Goal: Task Accomplishment & Management: Manage account settings

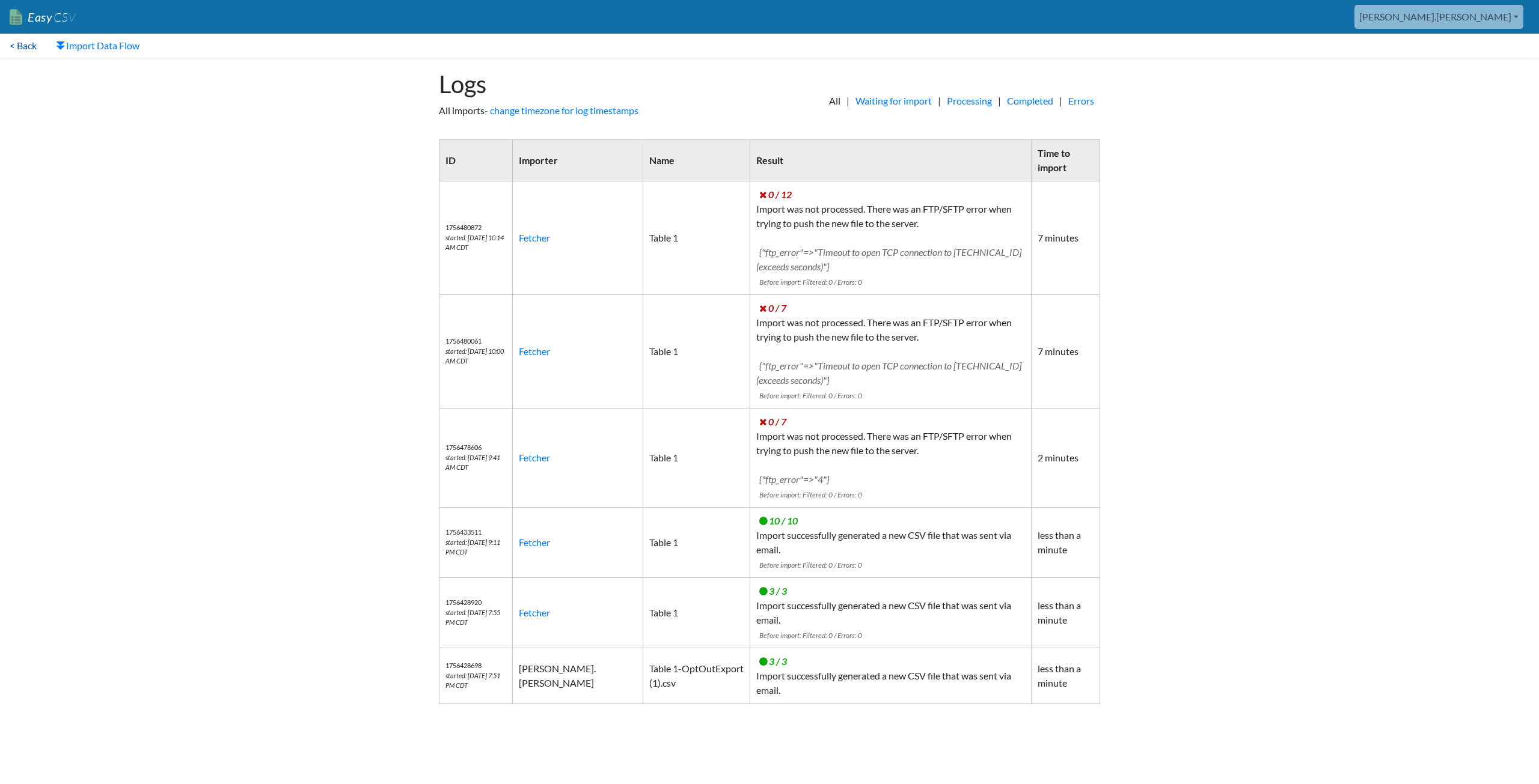
click at [30, 48] on link "< Back" at bounding box center [23, 46] width 46 height 24
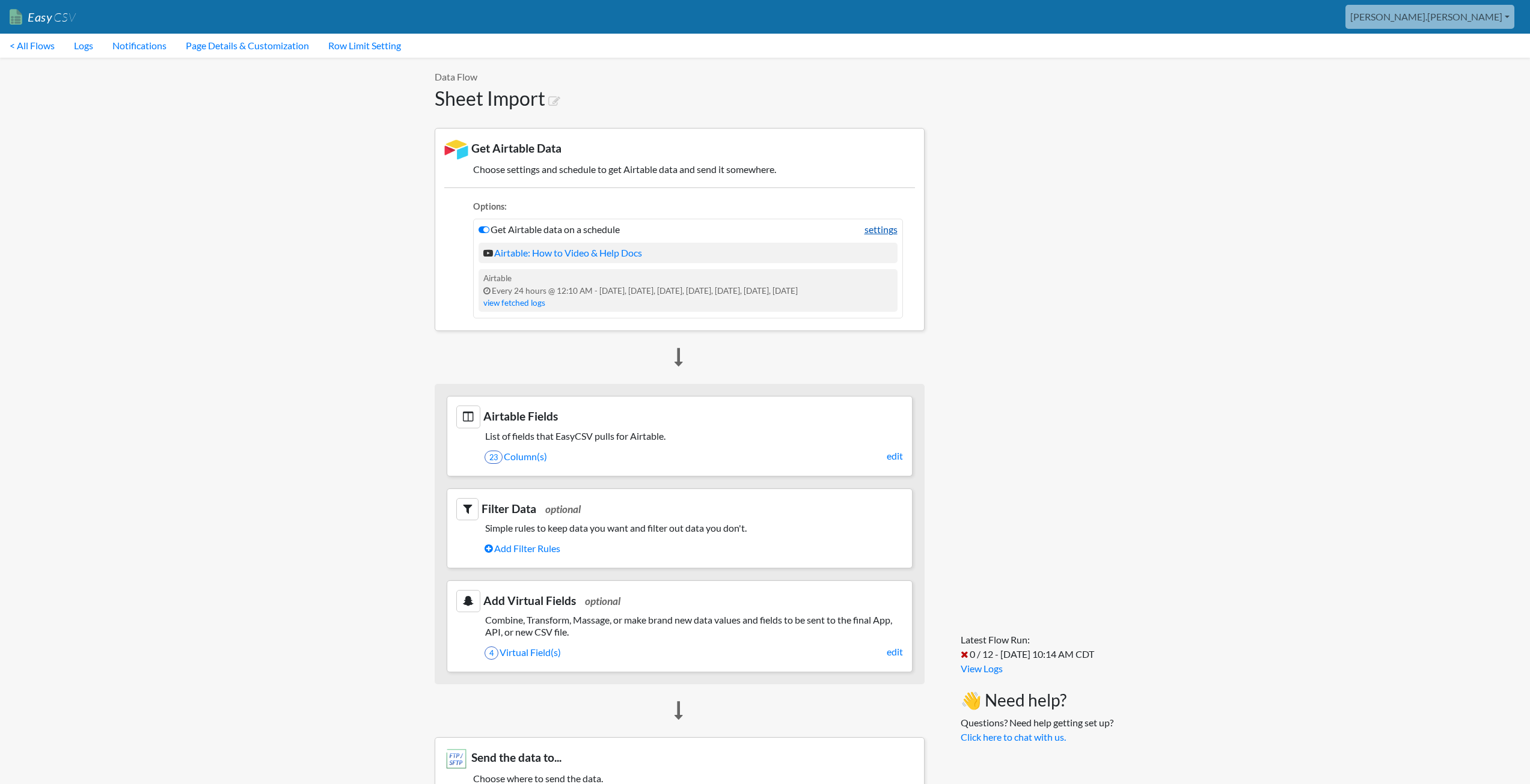
click at [884, 231] on link "settings" at bounding box center [881, 229] width 33 height 15
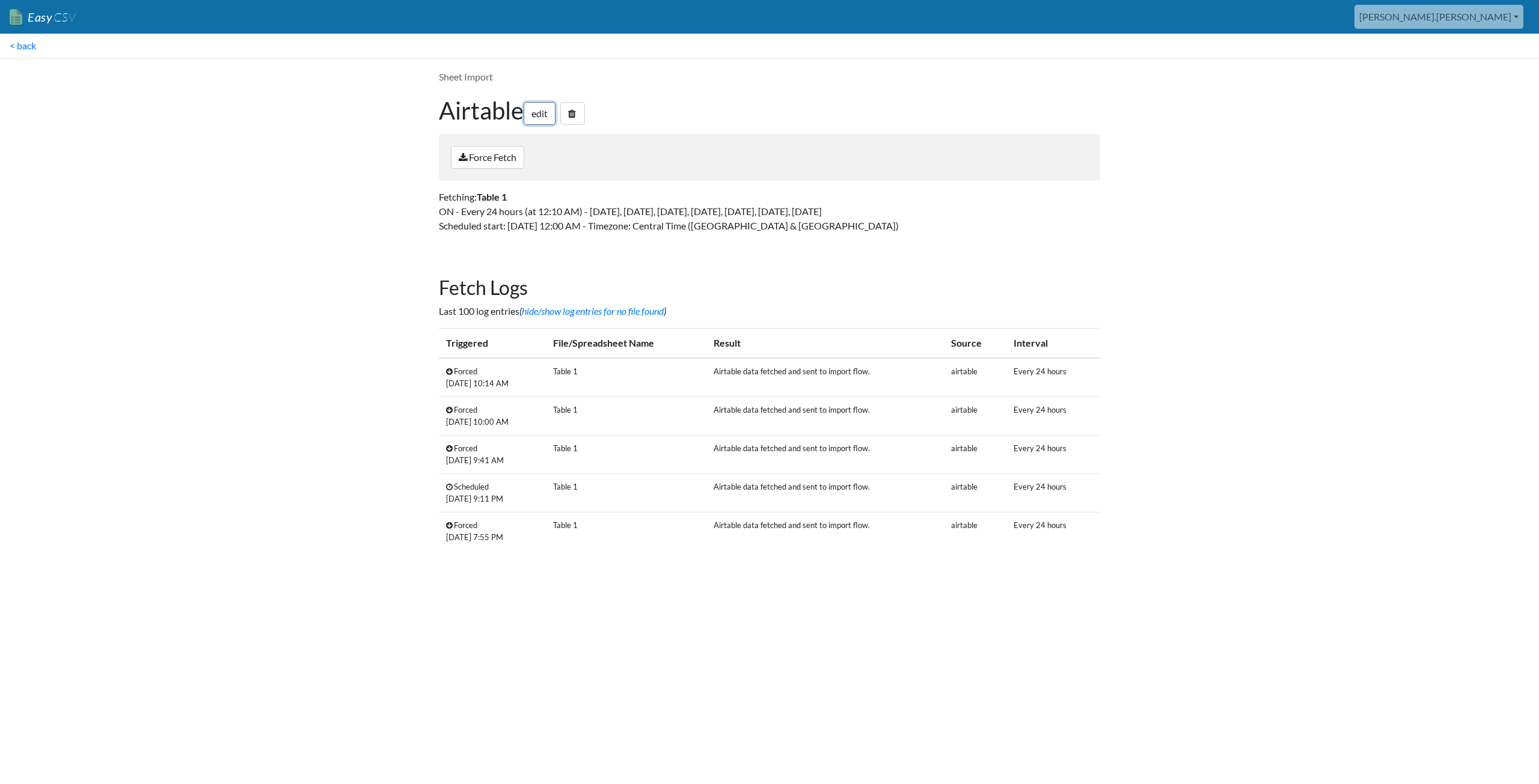
click at [532, 109] on link "edit" at bounding box center [539, 113] width 32 height 23
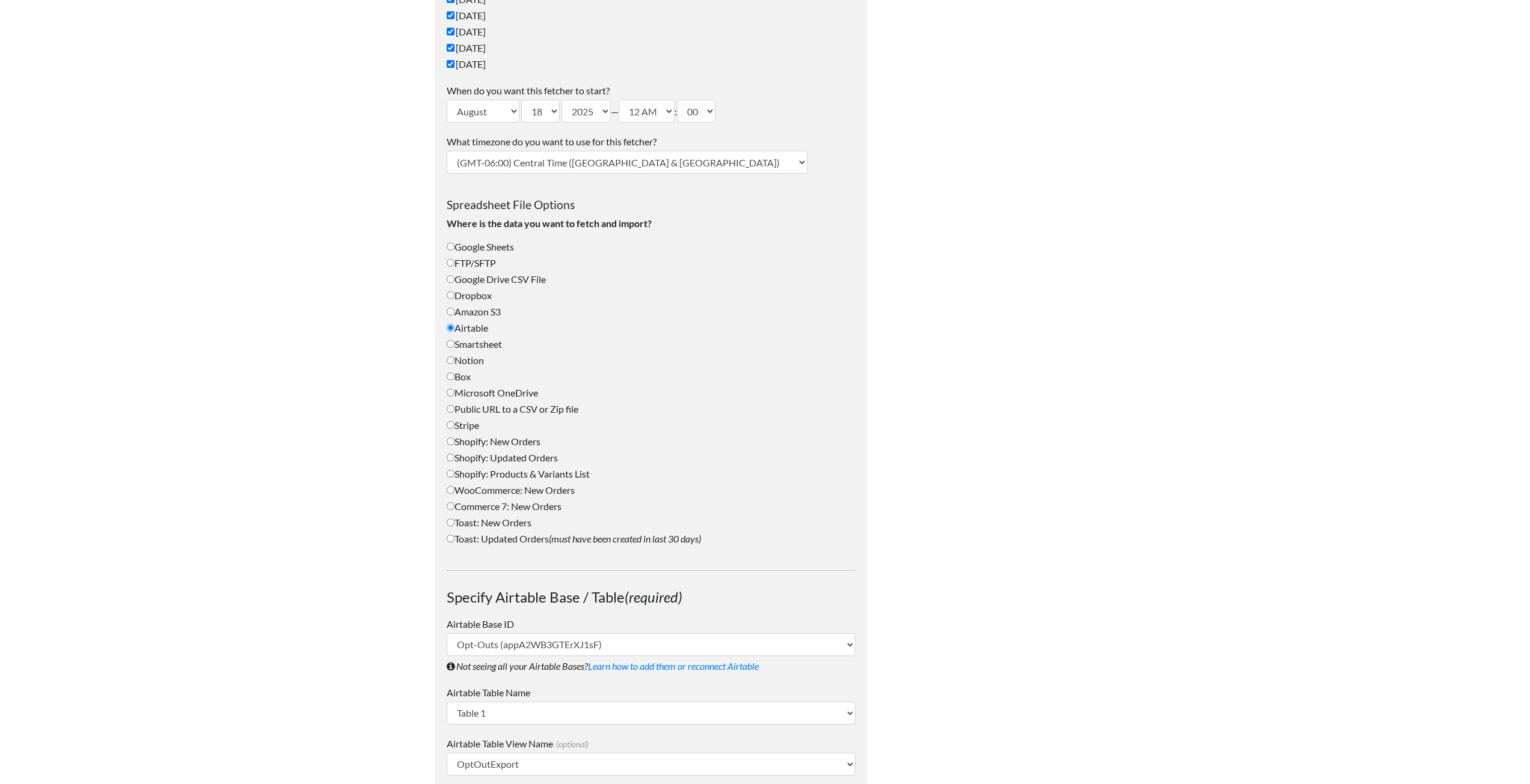
scroll to position [601, 0]
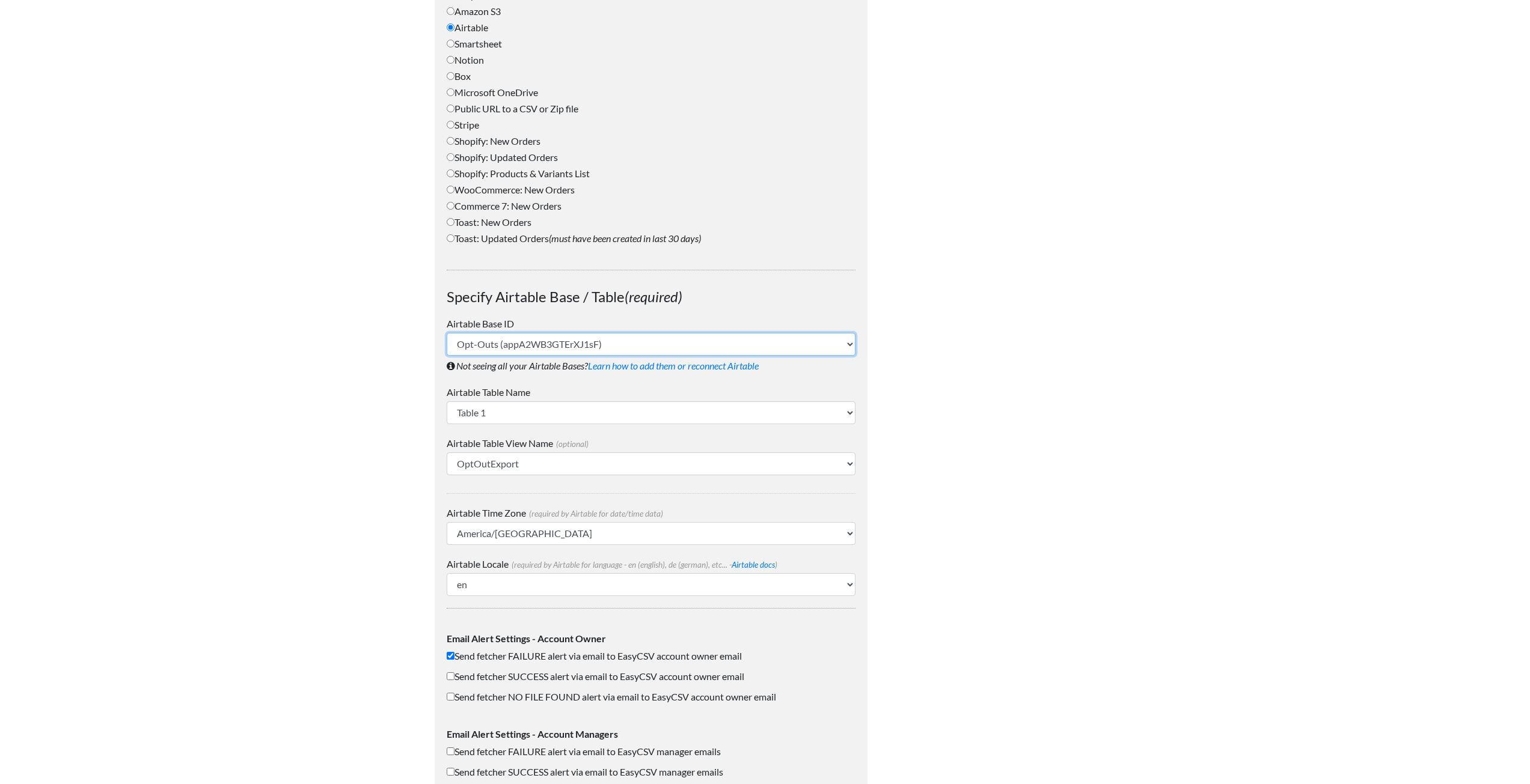
click at [490, 342] on select "Opt-Outs (appA2WB3GTErXJ1sF)" at bounding box center [651, 344] width 409 height 23
click at [517, 406] on select "Table 1" at bounding box center [651, 413] width 409 height 23
click at [517, 407] on select "Table 1" at bounding box center [651, 413] width 409 height 23
click at [554, 459] on select "Grid view OptOutExport" at bounding box center [651, 464] width 409 height 23
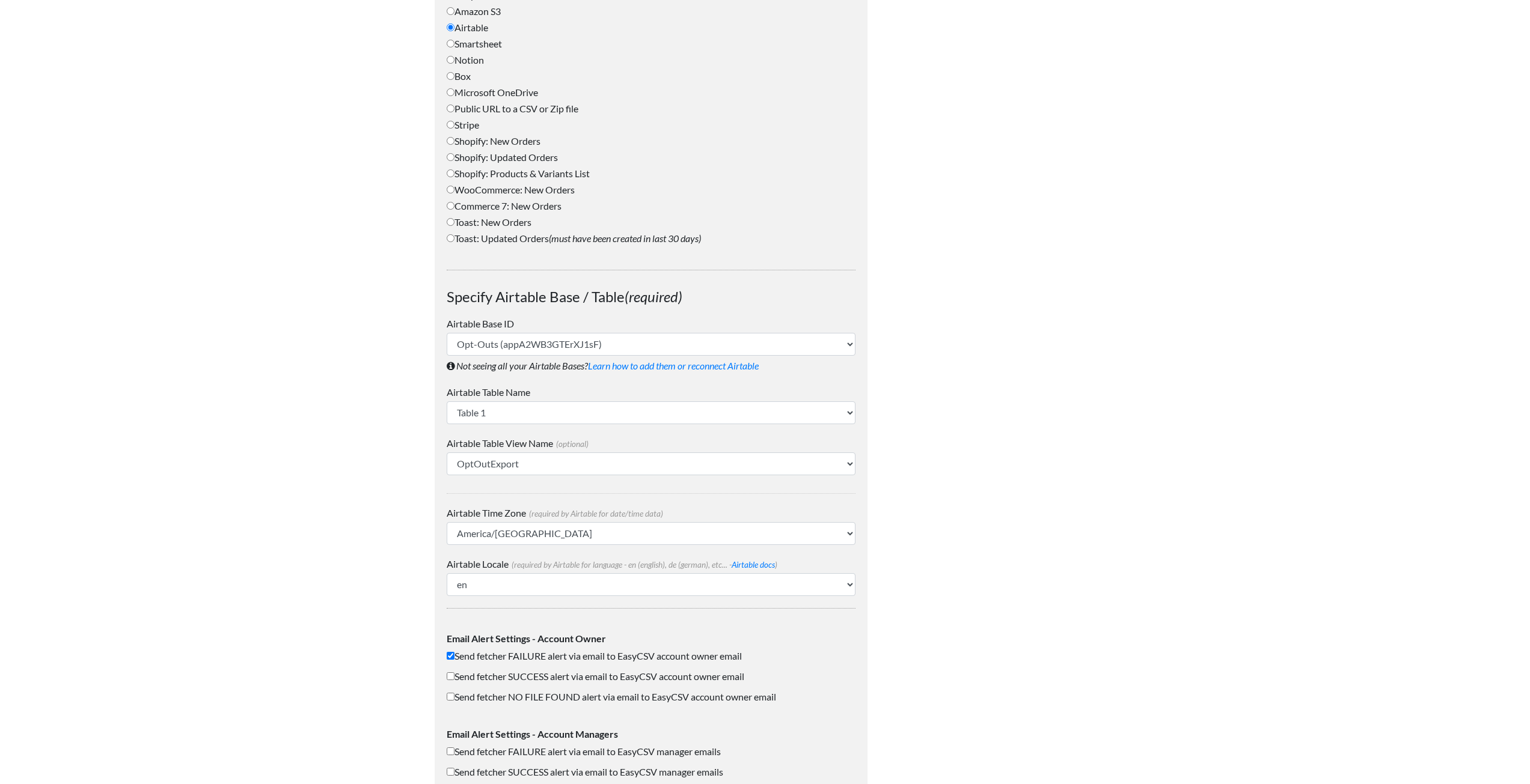
click at [386, 513] on body "Easy CSV aaron.tavis Oag Texas Gov All Flows All CSV Generators Business & Plan…" at bounding box center [765, 171] width 1530 height 1544
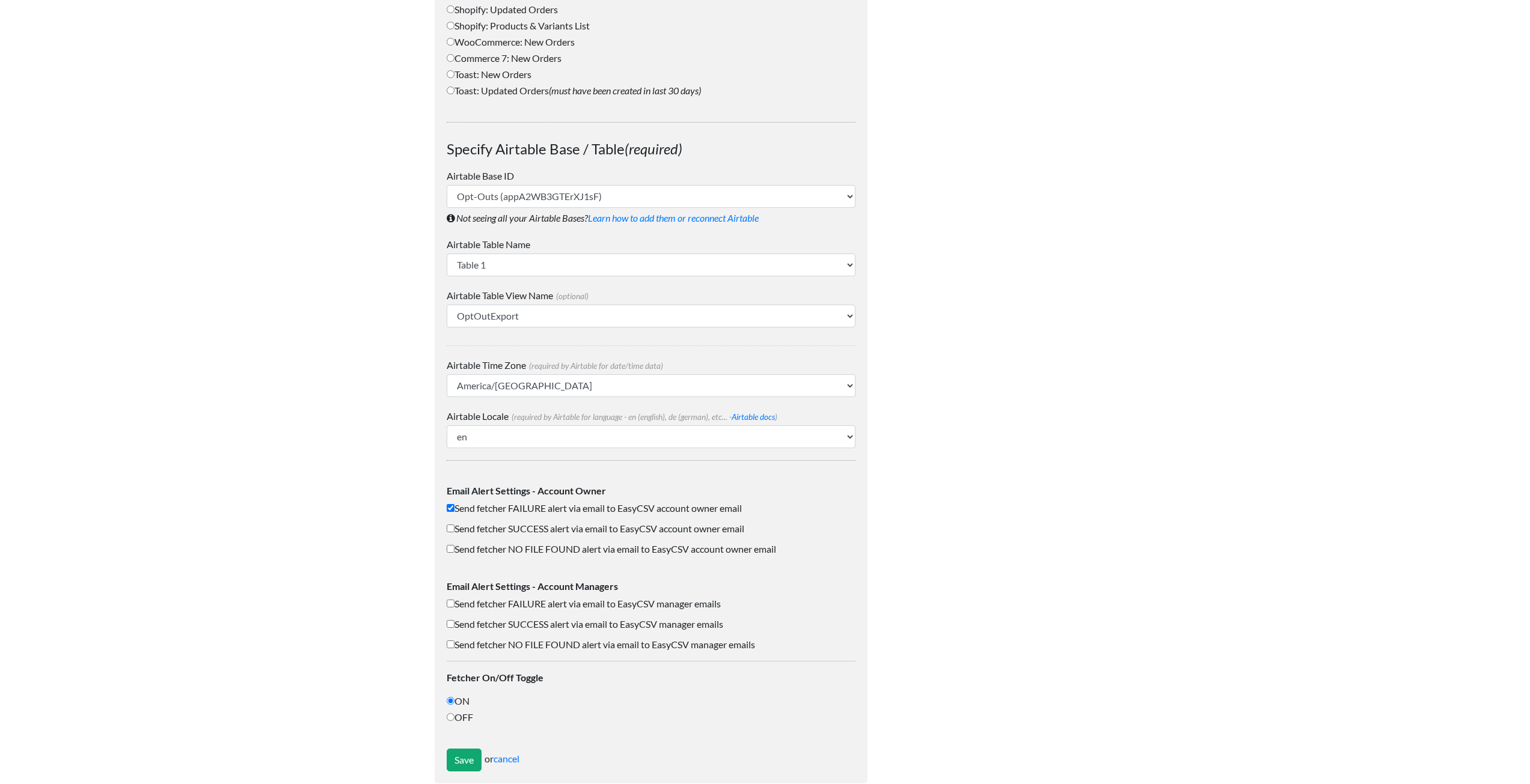
scroll to position [770, 0]
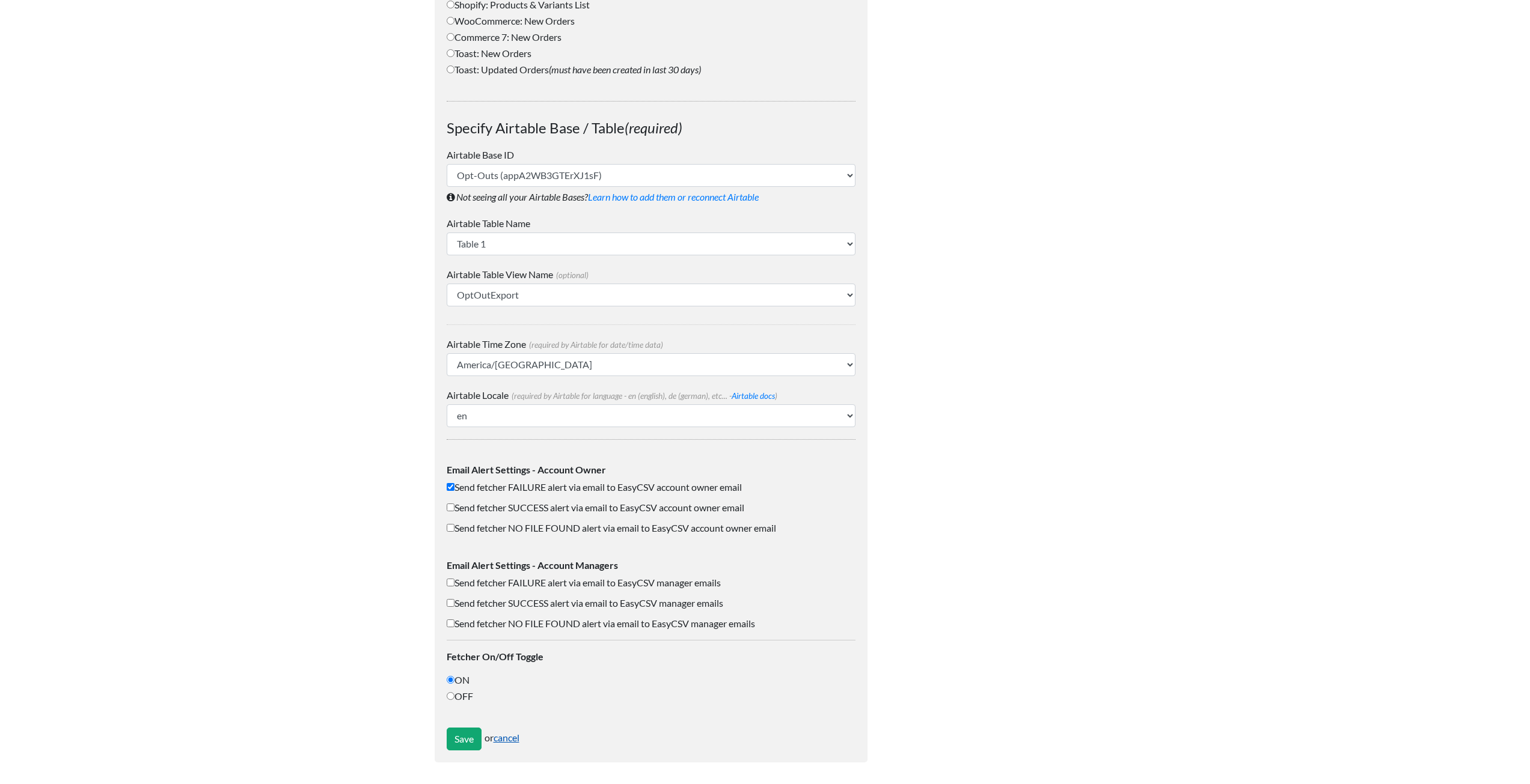
click at [509, 735] on link "cancel" at bounding box center [506, 738] width 26 height 11
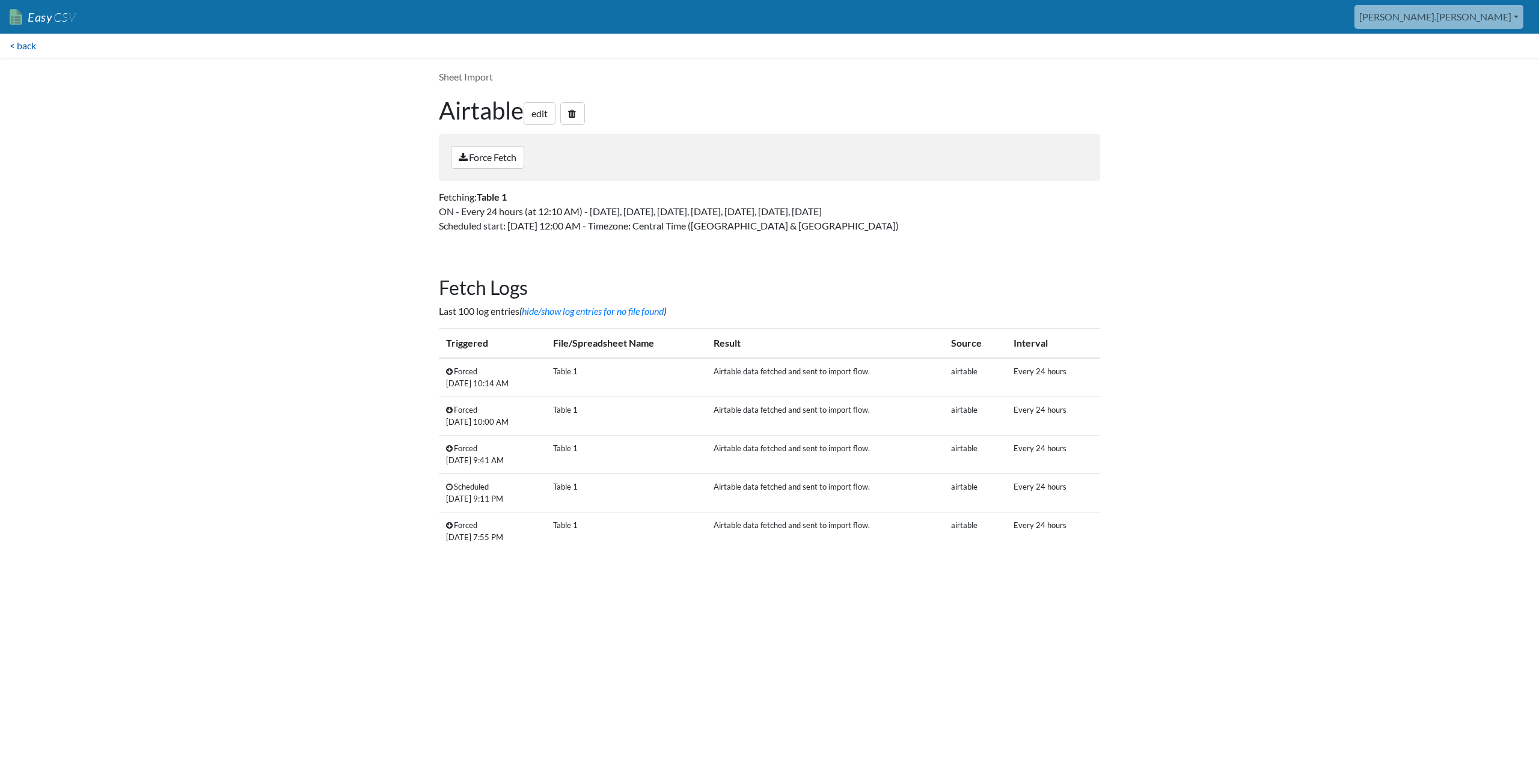
click at [34, 47] on link "< back" at bounding box center [23, 46] width 46 height 24
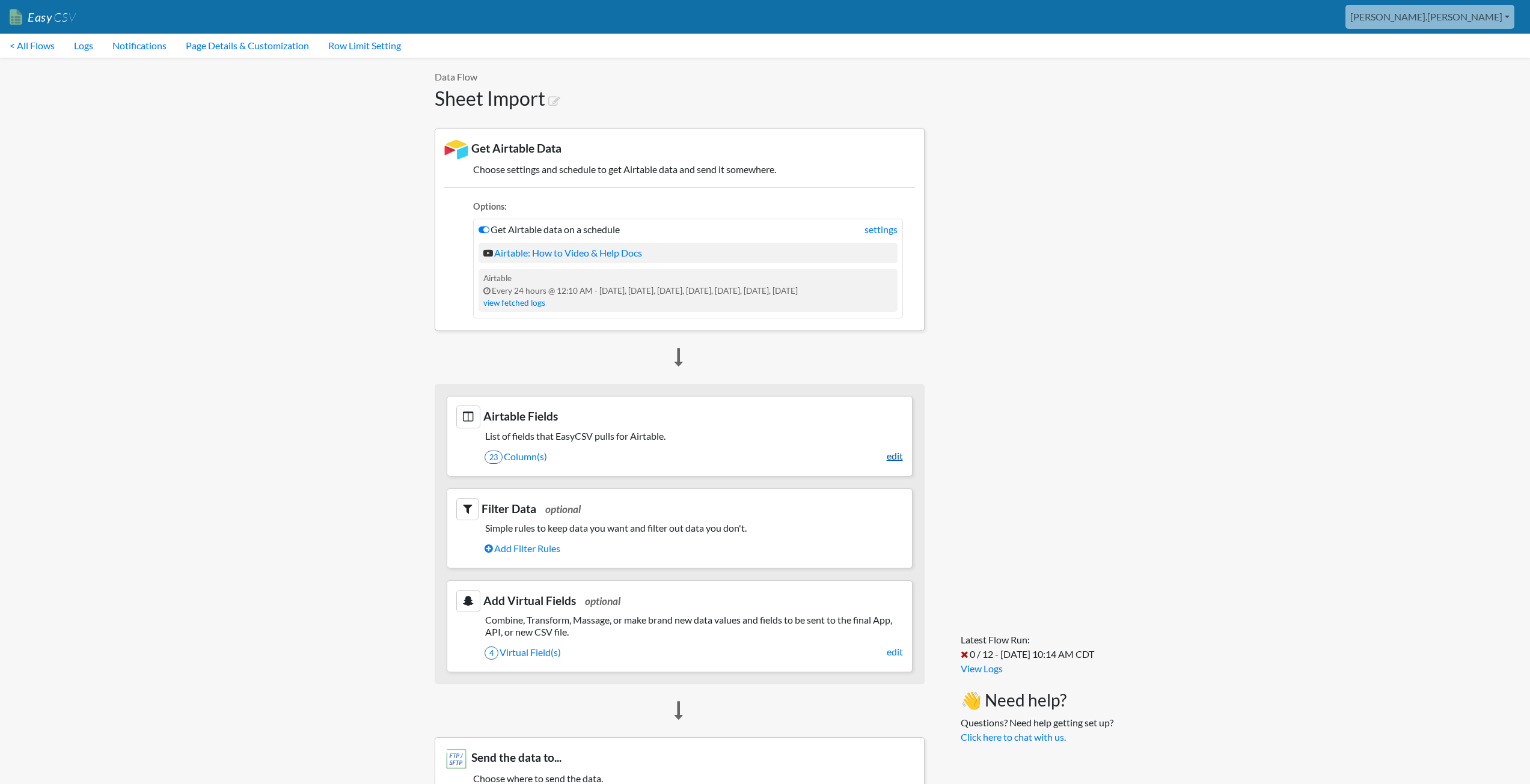
click at [898, 457] on link "edit" at bounding box center [895, 456] width 16 height 15
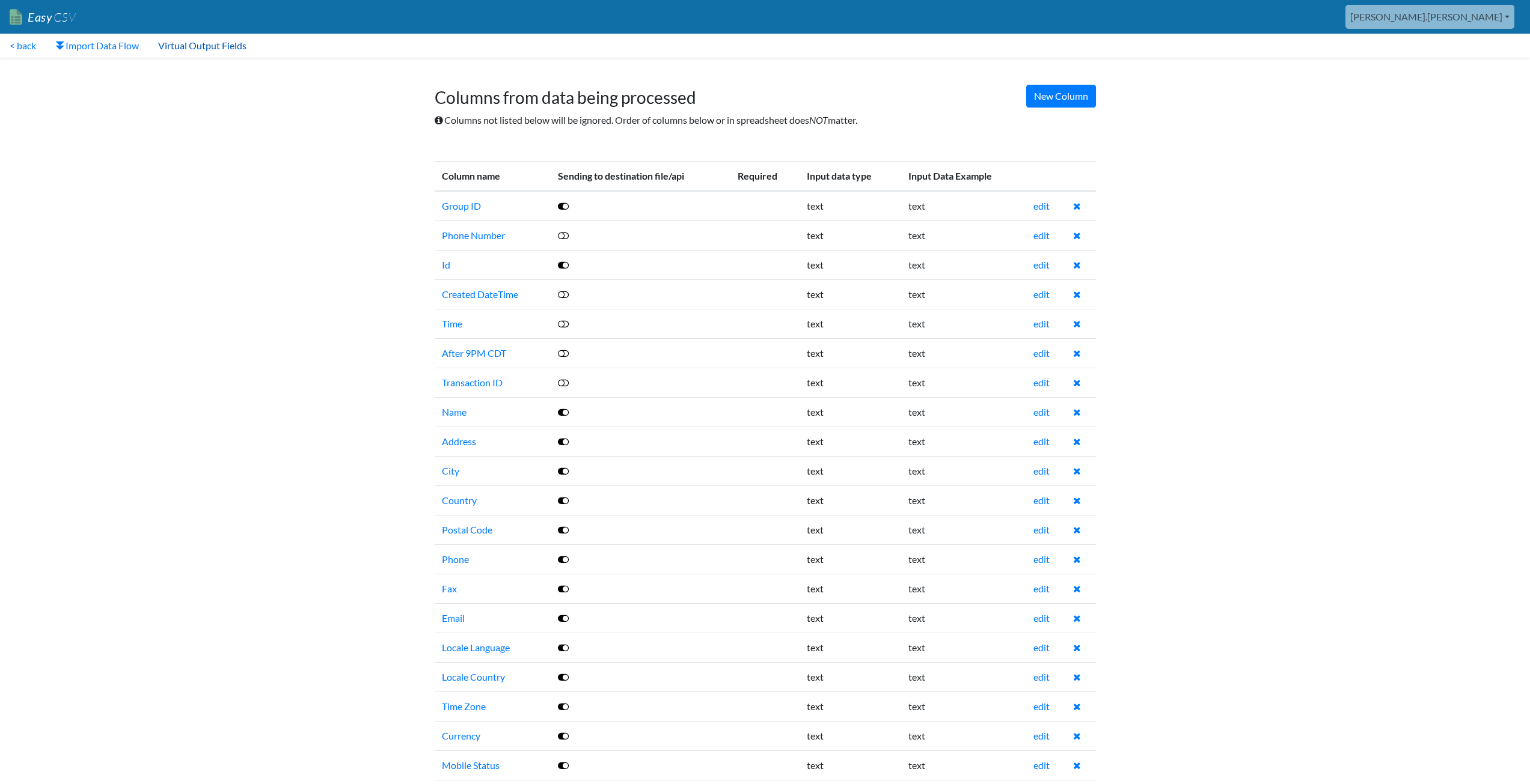
click at [178, 45] on link "Virtual Output Fields" at bounding box center [202, 46] width 108 height 24
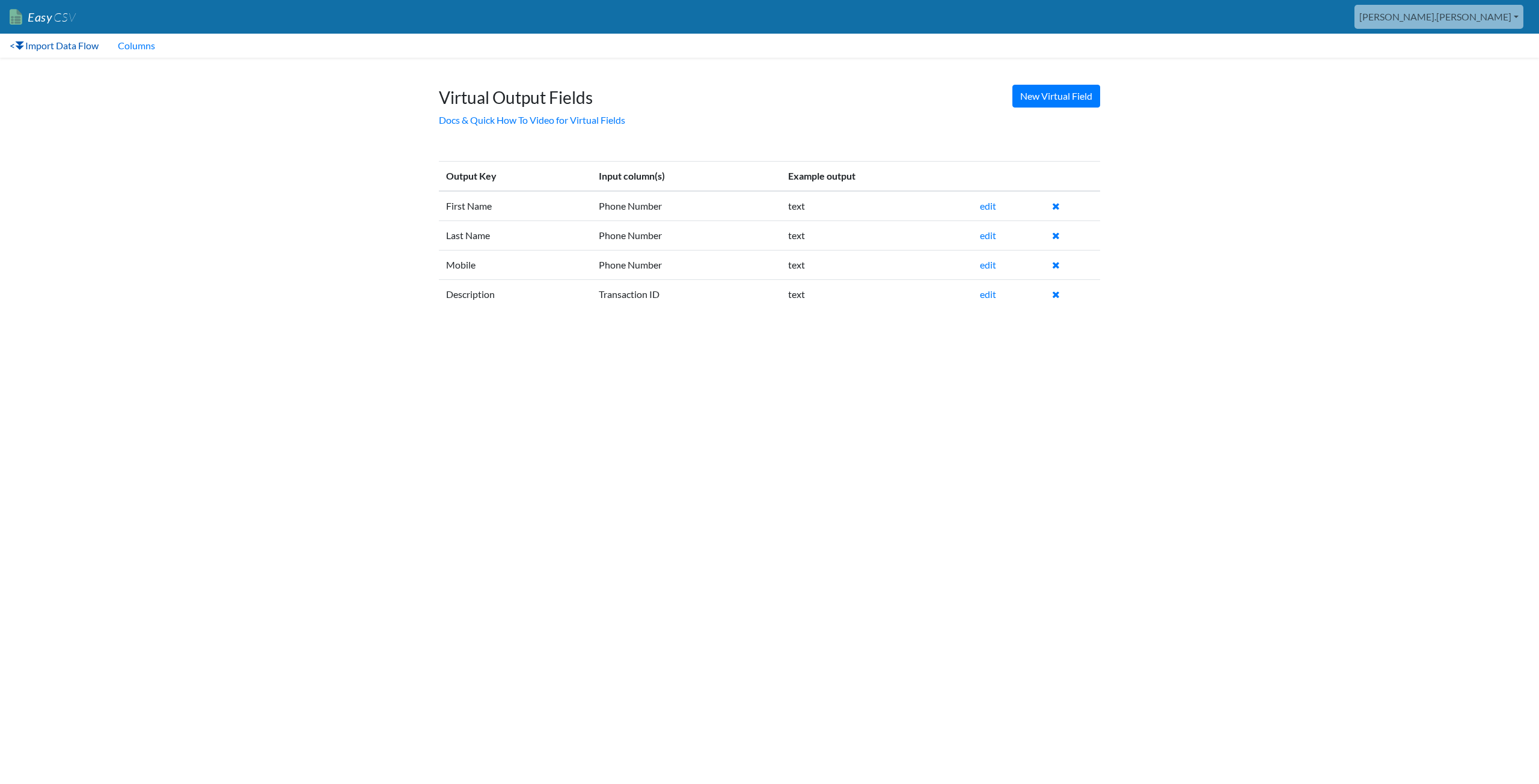
click at [61, 46] on link "< Import Data Flow" at bounding box center [54, 46] width 108 height 24
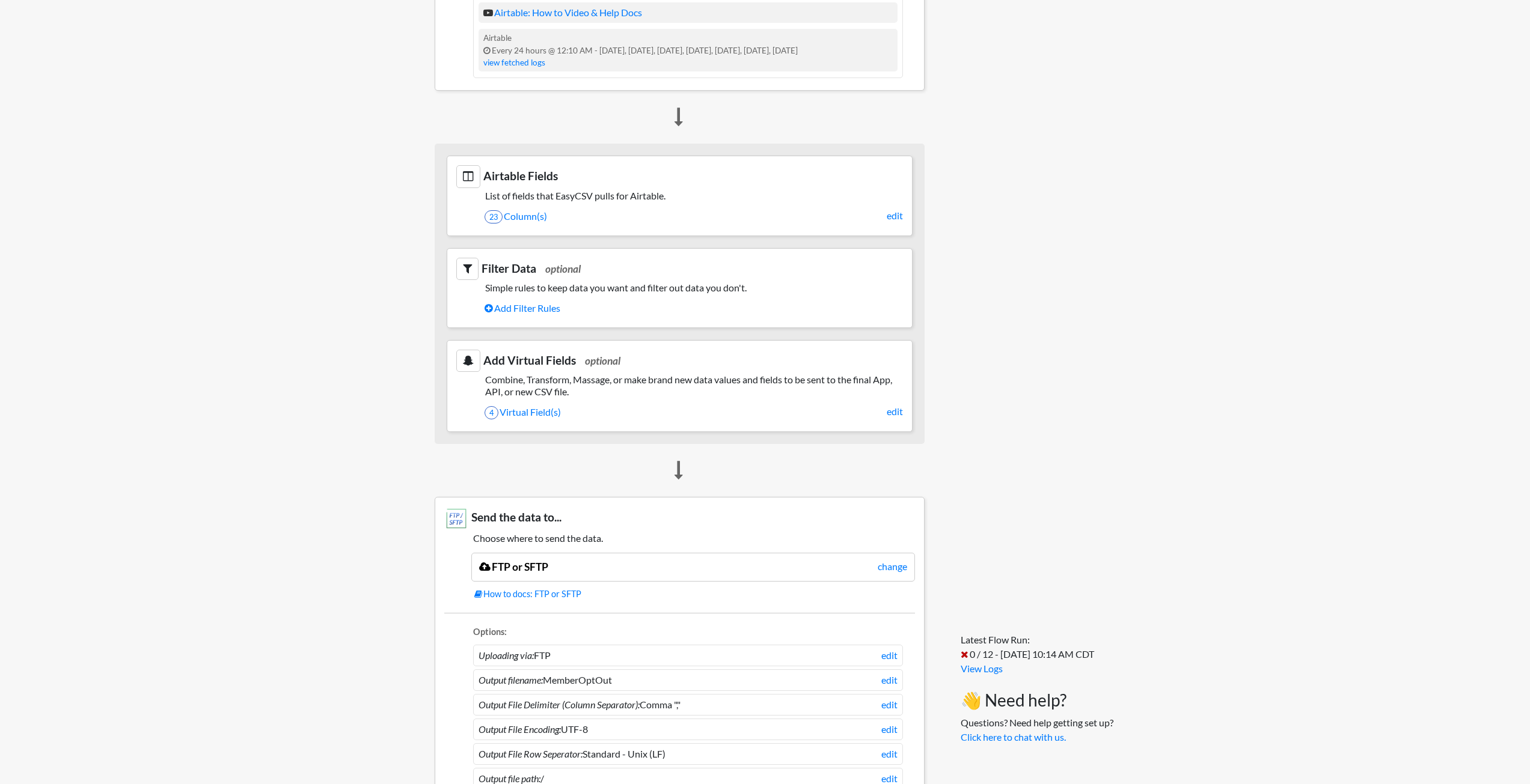
scroll to position [541, 0]
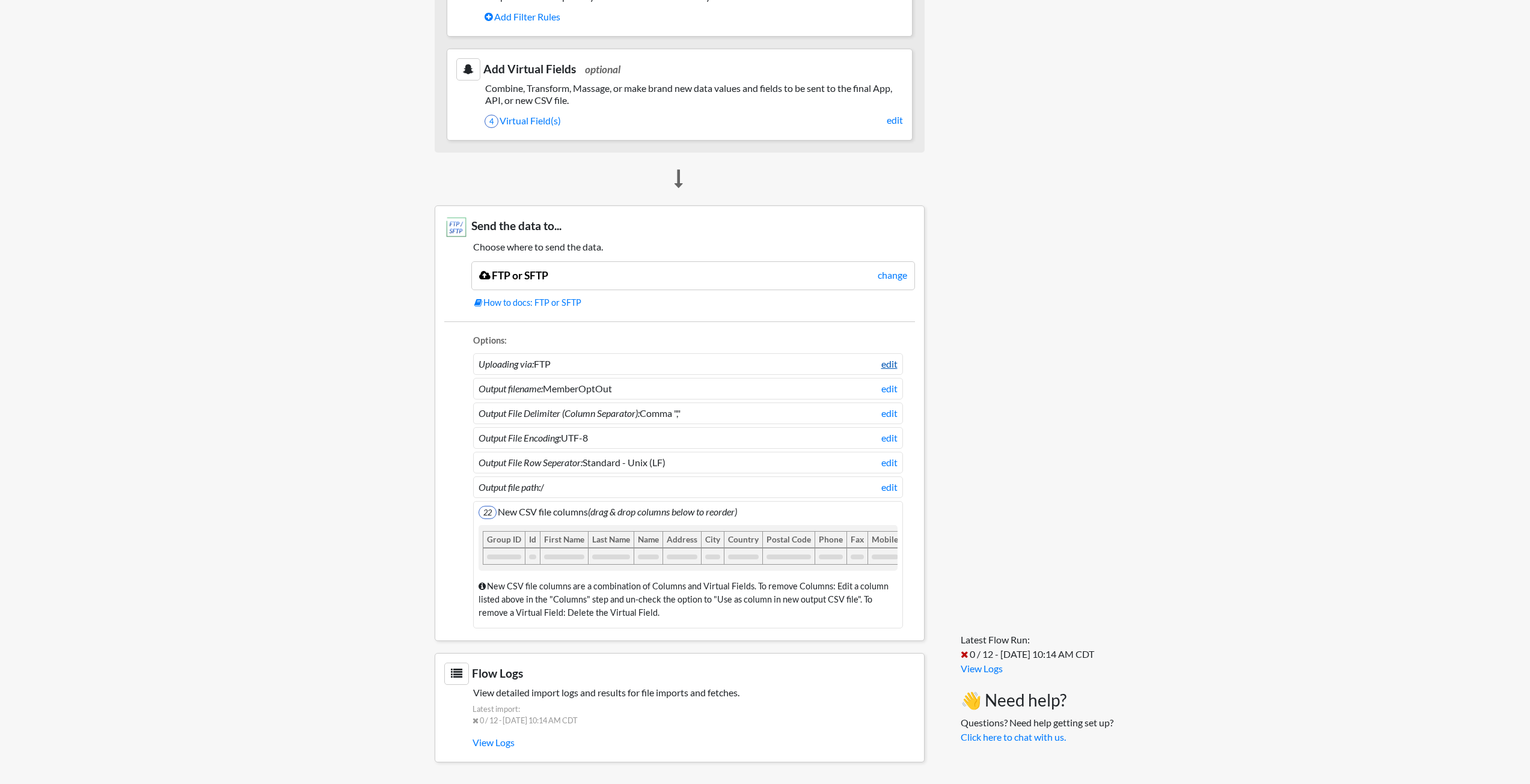
click at [889, 357] on link "edit" at bounding box center [889, 364] width 16 height 15
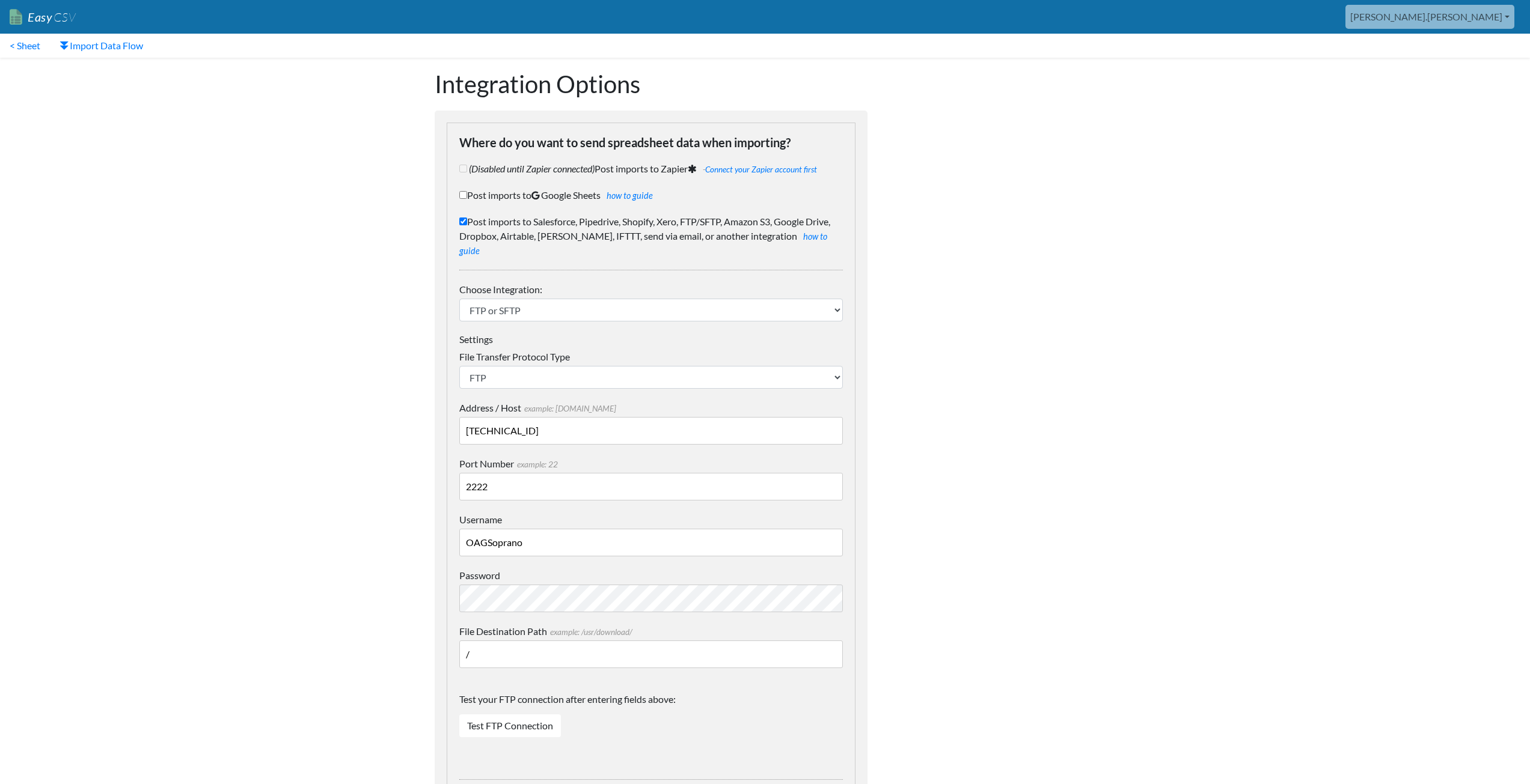
scroll to position [300, 0]
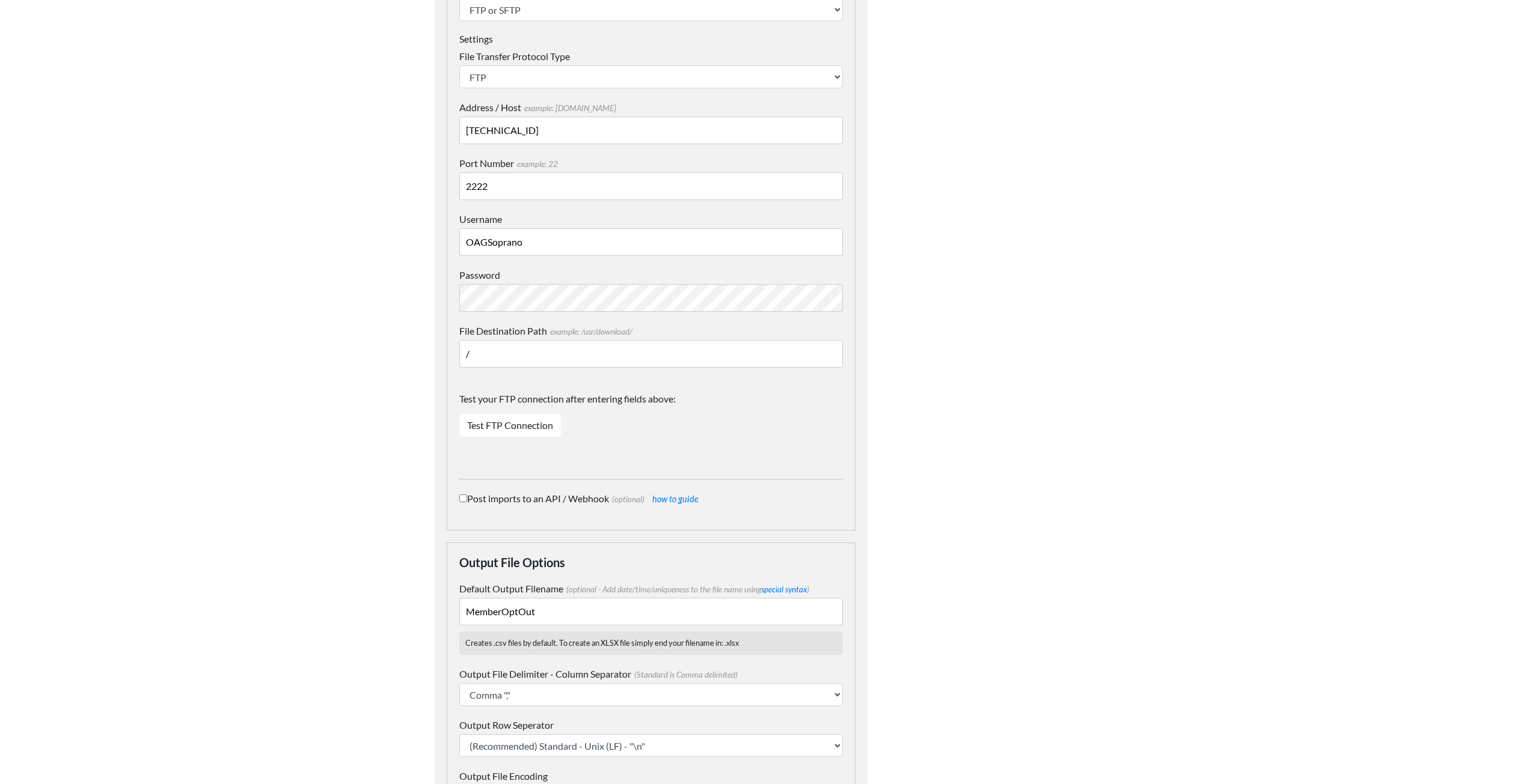
click at [517, 340] on input "/" at bounding box center [651, 354] width 383 height 27
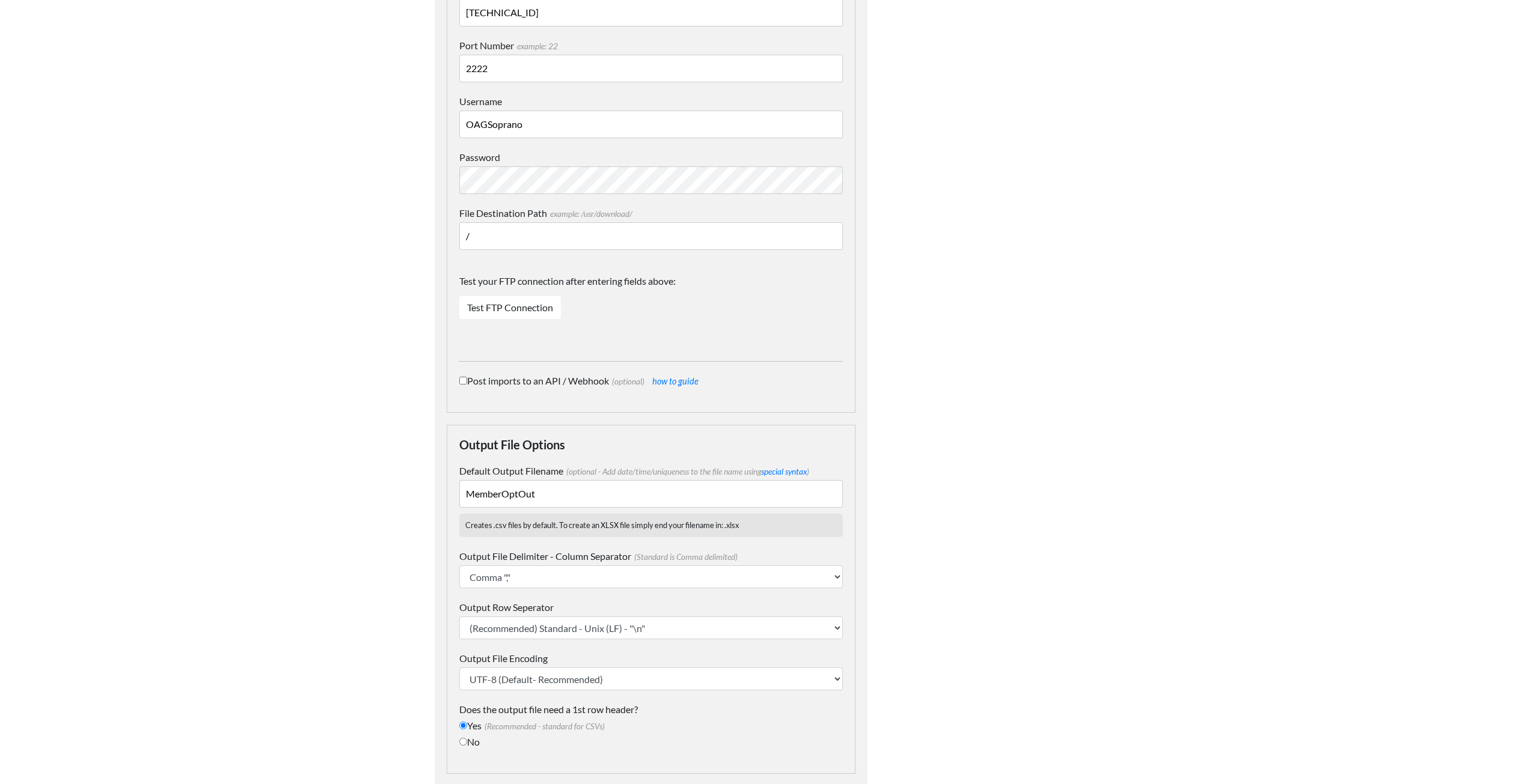
scroll to position [462, 0]
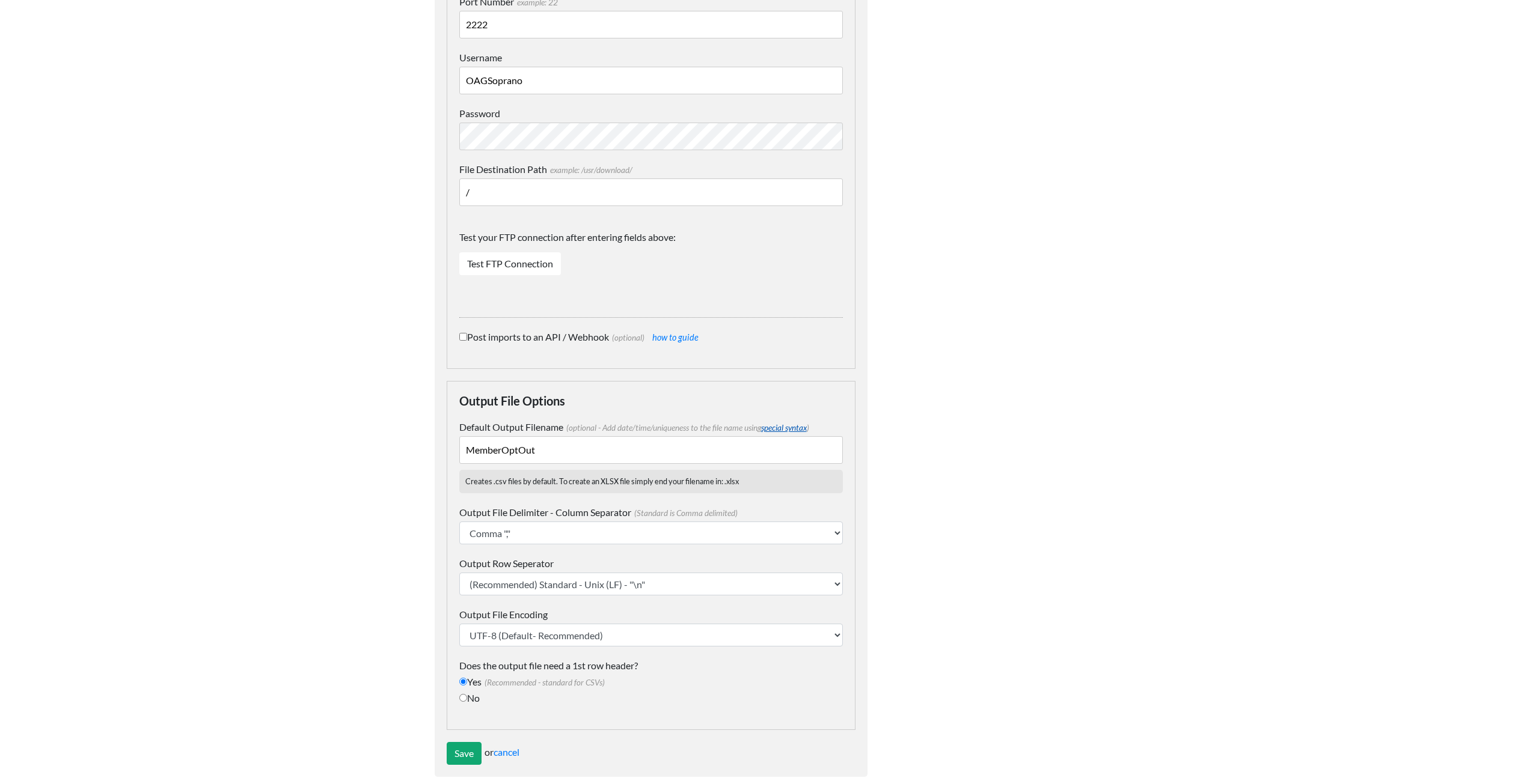
click at [781, 423] on link "special syntax" at bounding box center [784, 428] width 46 height 10
click at [548, 522] on select "Comma "," Semicolon ";" Tab "\t" Pipe "|" Caret "^"" at bounding box center [651, 533] width 383 height 23
click at [412, 521] on body "Easy CSV aaron.tavis Oag Texas Gov All Flows All CSV Generators Business & Plan…" at bounding box center [765, 163] width 1530 height 1251
click at [515, 572] on select "(Recommended) Standard - Unix (LF) - "\n" Windows (CRLF) "\r\n"" at bounding box center [651, 584] width 383 height 23
click at [357, 582] on body "Easy CSV aaron.tavis Oag Texas Gov All Flows All CSV Generators Business & Plan…" at bounding box center [765, 163] width 1530 height 1251
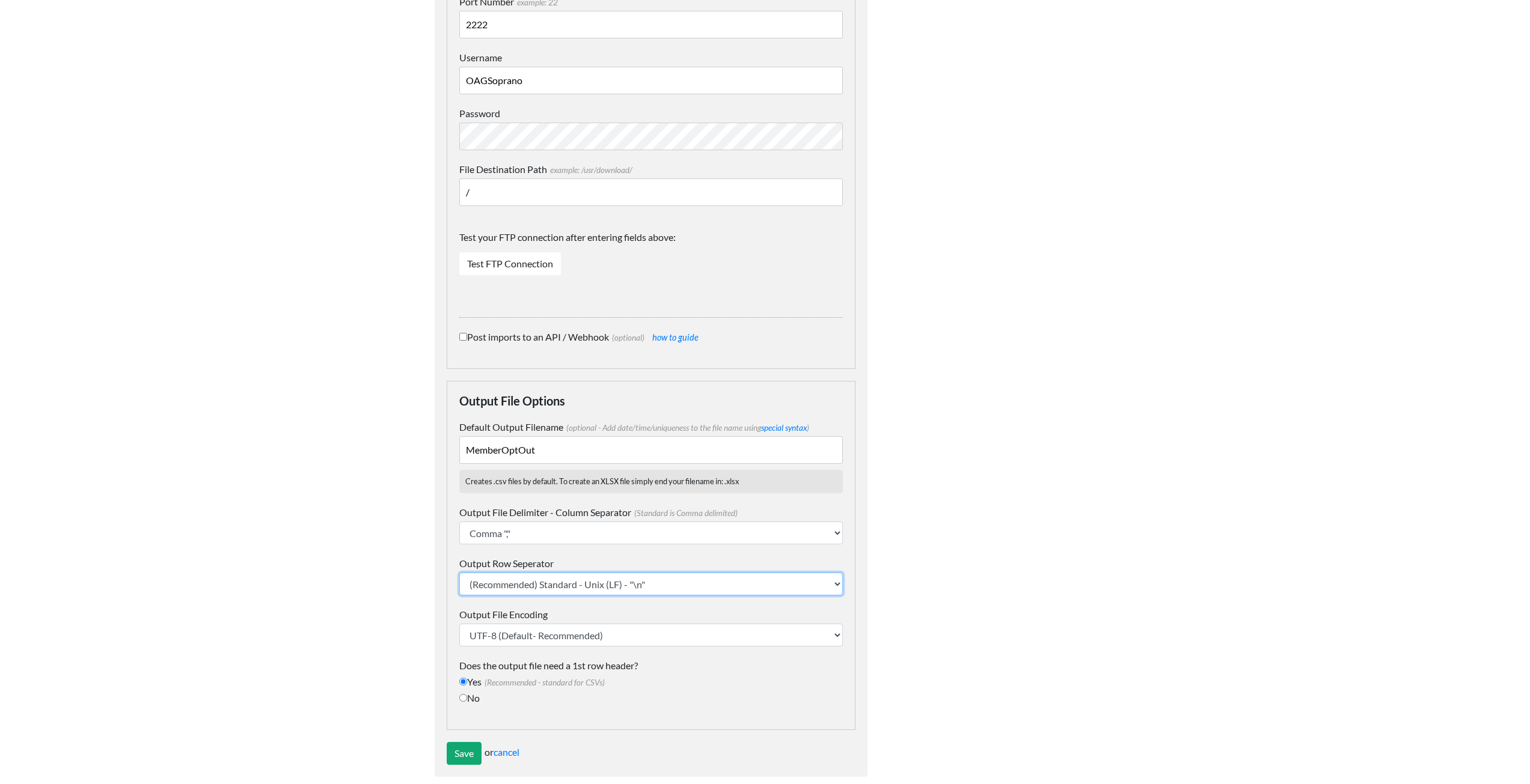
click at [527, 572] on select "(Recommended) Standard - Unix (LF) - "\n" Windows (CRLF) "\r\n"" at bounding box center [651, 584] width 383 height 23
click at [366, 626] on body "Easy CSV aaron.tavis Oag Texas Gov All Flows All CSV Generators Business & Plan…" at bounding box center [765, 163] width 1530 height 1251
click at [483, 629] on select "UTF-8 (Default- Recommended) ISO-8859-1" at bounding box center [651, 635] width 383 height 23
click at [399, 622] on body "Easy CSV aaron.tavis Oag Texas Gov All Flows All CSV Generators Business & Plan…" at bounding box center [765, 163] width 1530 height 1251
click at [506, 746] on link "cancel" at bounding box center [506, 752] width 26 height 11
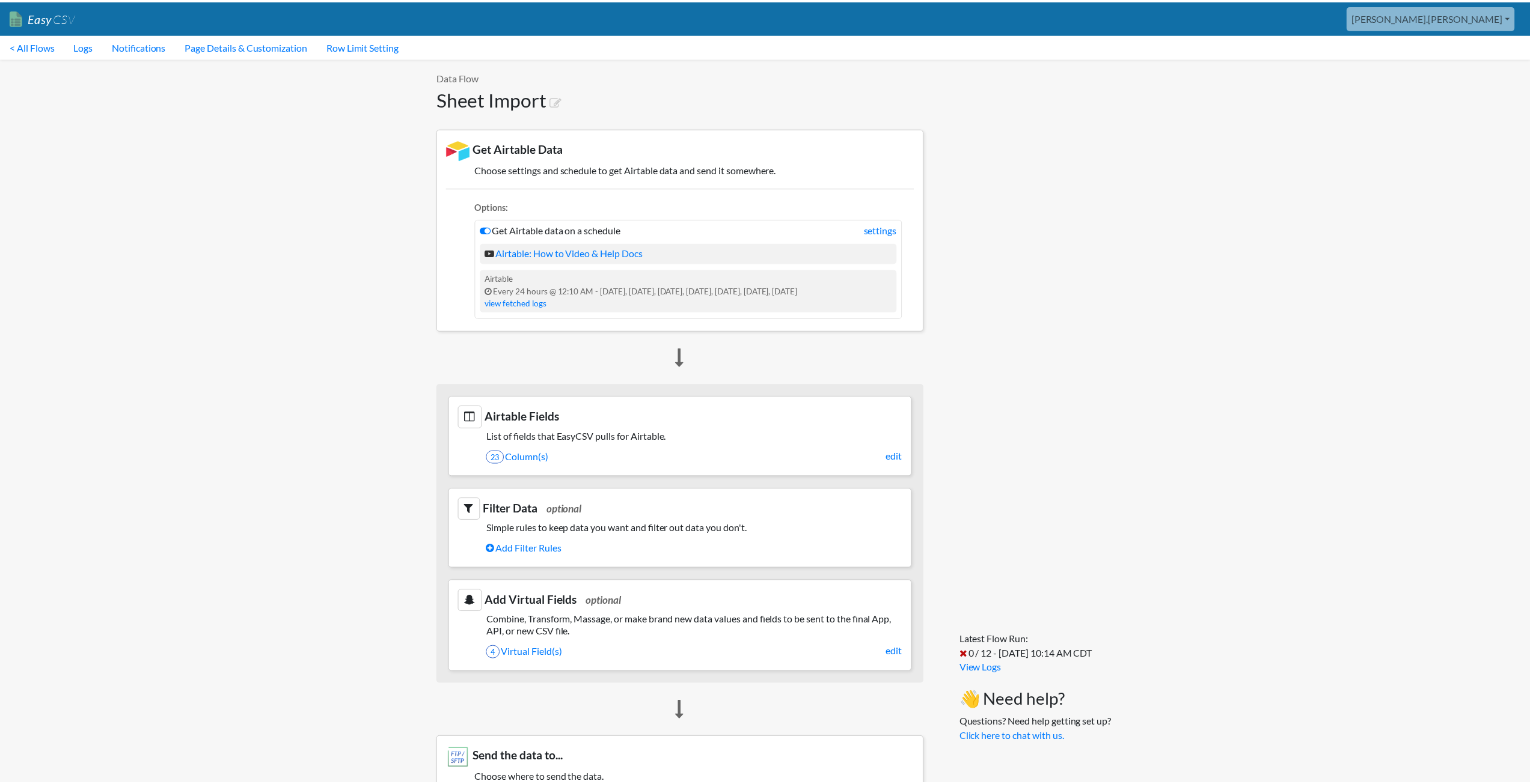
scroll to position [541, 0]
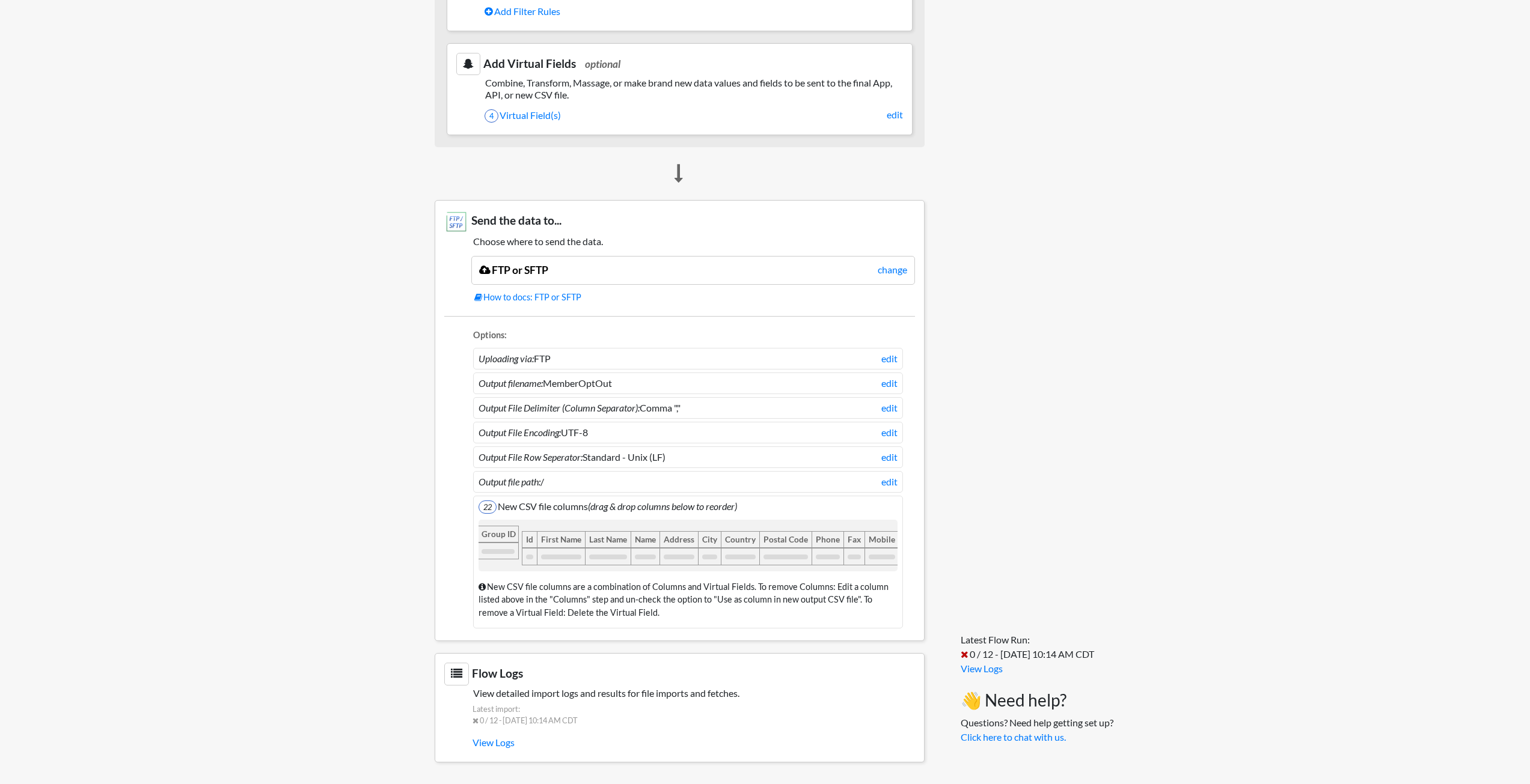
drag, startPoint x: 502, startPoint y: 529, endPoint x: 496, endPoint y: 548, distance: 19.9
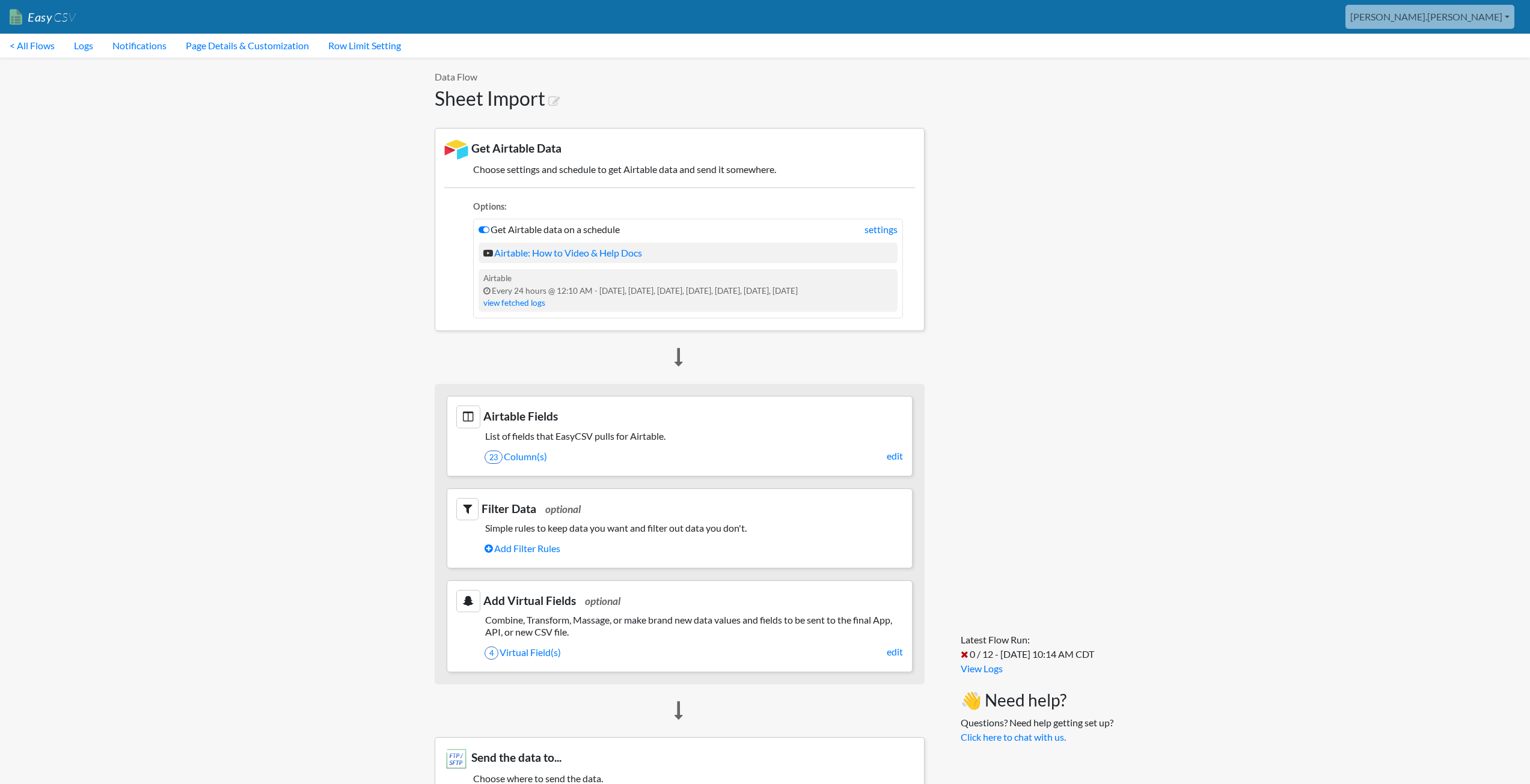
scroll to position [300, 0]
